Goal: Task Accomplishment & Management: Complete application form

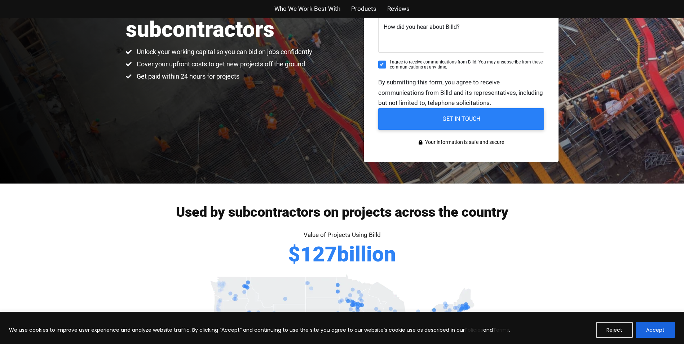
scroll to position [32, 0]
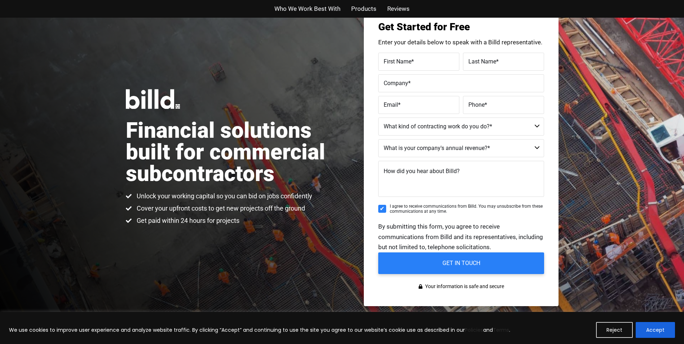
click at [393, 60] on span "First Name" at bounding box center [398, 61] width 28 height 7
click at [393, 60] on input "First Name *" at bounding box center [418, 62] width 81 height 18
click at [416, 62] on input "First Name *" at bounding box center [418, 62] width 81 height 18
type input "[PERSON_NAME]"
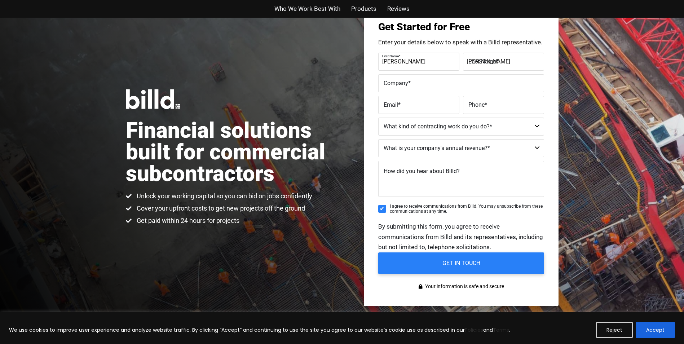
type input "[PERSON_NAME] Sales and Service"
type input "[EMAIL_ADDRESS][DOMAIN_NAME]"
type input "[PHONE_NUMBER]"
click at [421, 102] on label "Email *" at bounding box center [418, 99] width 72 height 10
click at [421, 102] on input "[EMAIL_ADDRESS][DOMAIN_NAME]" at bounding box center [418, 105] width 81 height 18
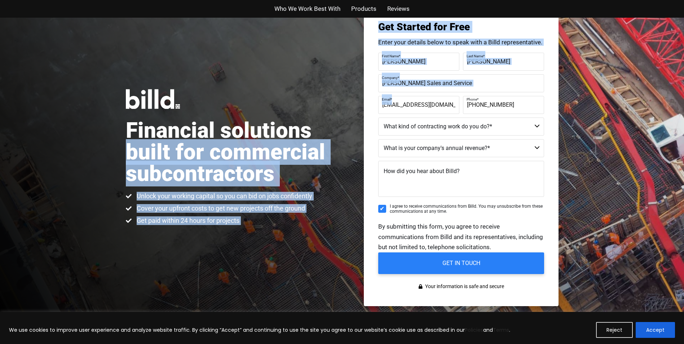
drag, startPoint x: 450, startPoint y: 103, endPoint x: 330, endPoint y: 107, distance: 119.7
click at [330, 107] on div "Financial solutions built for commercial subcontractors Unlock your working cap…" at bounding box center [342, 157] width 433 height 342
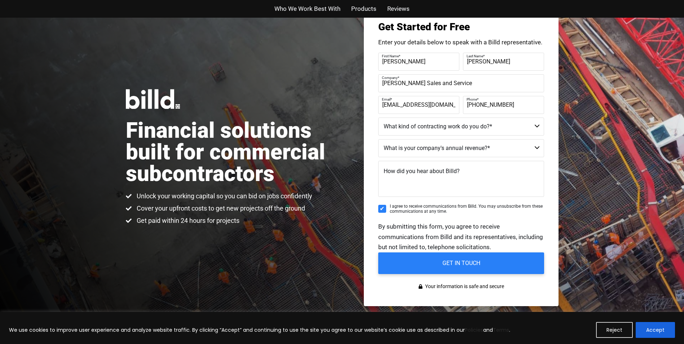
drag, startPoint x: 330, startPoint y: 107, endPoint x: 419, endPoint y: 114, distance: 89.3
click at [383, 114] on form "First Name * [PERSON_NAME] Last Name * [PERSON_NAME] Company * [PERSON_NAME] Sa…" at bounding box center [461, 163] width 166 height 221
drag, startPoint x: 429, startPoint y: 112, endPoint x: 420, endPoint y: 107, distance: 10.3
click at [429, 112] on input "[EMAIL_ADDRESS][DOMAIN_NAME]" at bounding box center [418, 105] width 81 height 18
click at [420, 107] on input "[EMAIL_ADDRESS][DOMAIN_NAME]" at bounding box center [418, 105] width 81 height 18
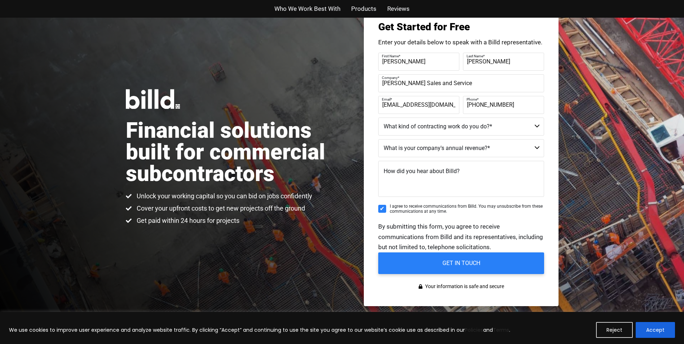
click at [420, 107] on input "[EMAIL_ADDRESS][DOMAIN_NAME]" at bounding box center [418, 105] width 81 height 18
click at [416, 107] on input "Email *" at bounding box center [418, 105] width 81 height 18
type input "[PERSON_NAME][EMAIL_ADDRESS][DOMAIN_NAME]"
drag, startPoint x: 515, startPoint y: 103, endPoint x: 492, endPoint y: 106, distance: 22.9
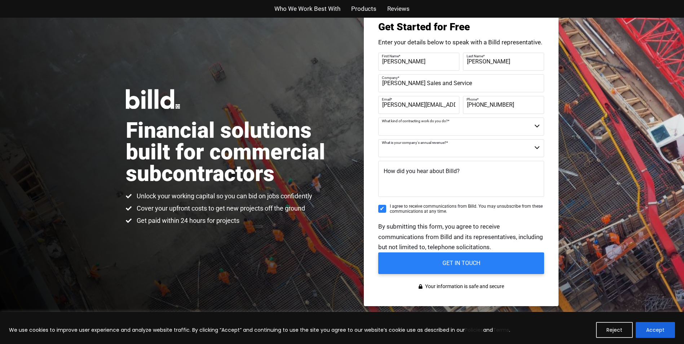
click at [492, 106] on div "Phone * [PHONE_NUMBER]" at bounding box center [502, 105] width 83 height 18
click at [518, 109] on input "[PHONE_NUMBER]" at bounding box center [503, 105] width 81 height 18
drag, startPoint x: 495, startPoint y: 108, endPoint x: 483, endPoint y: 107, distance: 12.3
click at [483, 107] on input "[PHONE_NUMBER]" at bounding box center [503, 105] width 81 height 18
type input "[PHONE_NUMBER]"
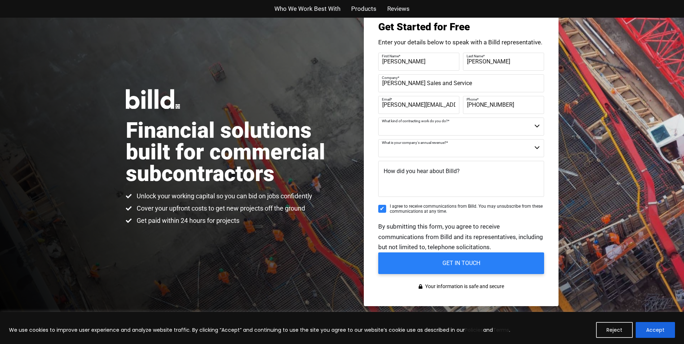
click at [448, 130] on select "Commercial Commercial and Residential Residential Not a Contractor" at bounding box center [461, 127] width 166 height 18
select select "Commercial and Residential"
click at [378, 118] on select "Commercial Commercial and Residential Residential Not a Contractor" at bounding box center [461, 127] width 166 height 18
click at [441, 153] on select "$40M + $25M - $40M $8M - $25M $4M - $8M $2M - $4M $1M - $2M Less than $1M" at bounding box center [461, 148] width 166 height 18
select select "$1M - $2M"
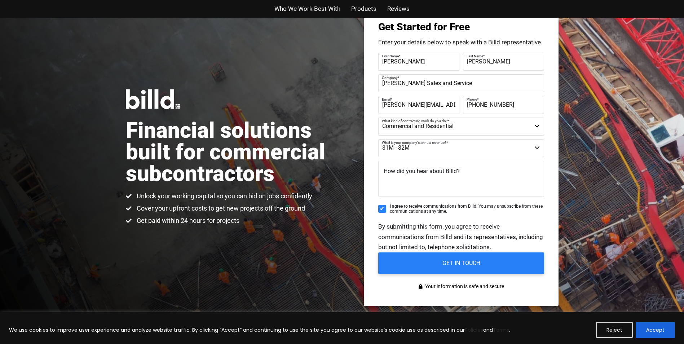
click at [378, 139] on select "$40M + $25M - $40M $8M - $25M $4M - $8M $2M - $4M $1M - $2M Less than $1M" at bounding box center [461, 148] width 166 height 18
click at [449, 169] on span "How did you hear about Billd?" at bounding box center [422, 171] width 76 height 7
click at [449, 169] on textarea "How did you hear about Billd?" at bounding box center [461, 179] width 166 height 36
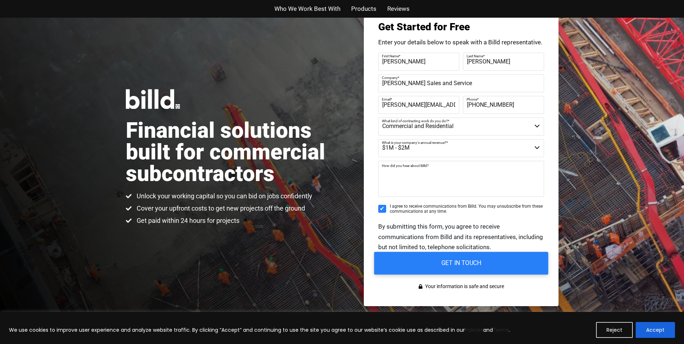
click at [496, 266] on input "GET IN TOUCH" at bounding box center [461, 263] width 174 height 23
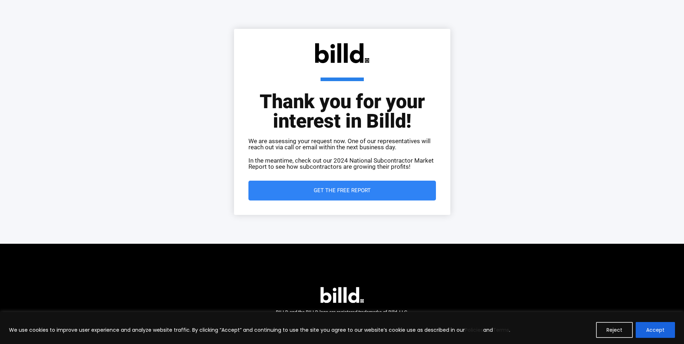
click at [395, 188] on span "Get the Free Report" at bounding box center [342, 190] width 159 height 5
